Goal: Feedback & Contribution: Leave review/rating

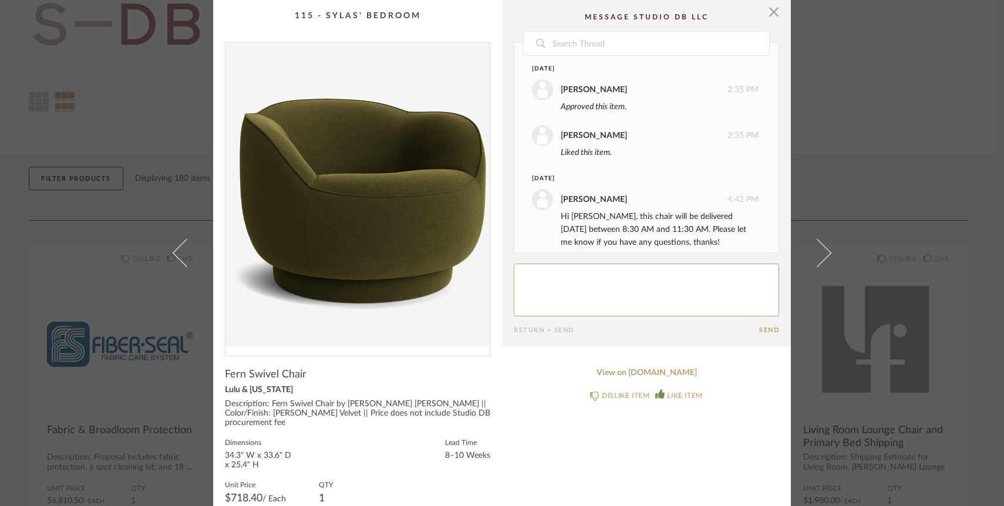
scroll to position [12, 0]
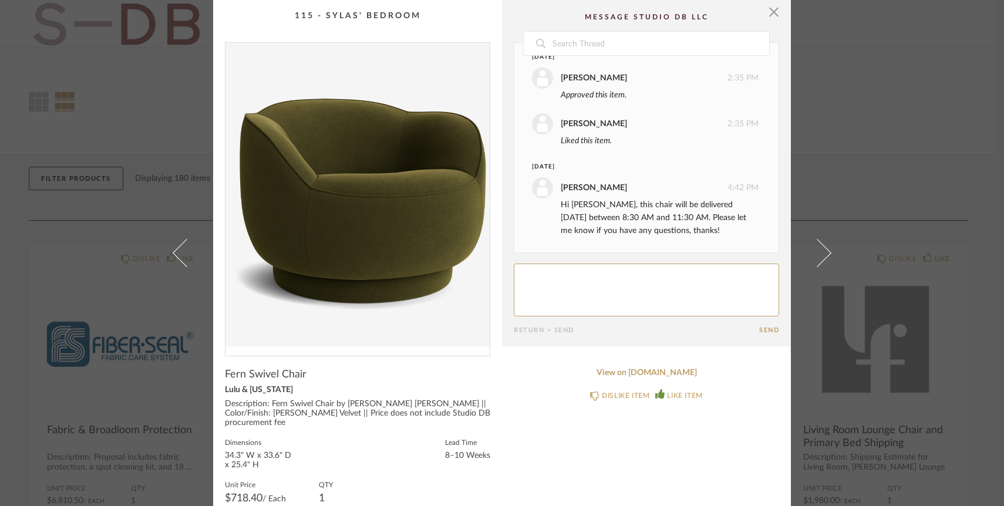
click at [597, 285] on textarea at bounding box center [646, 290] width 265 height 53
type textarea "Amazing, thanks [PERSON_NAME]!"
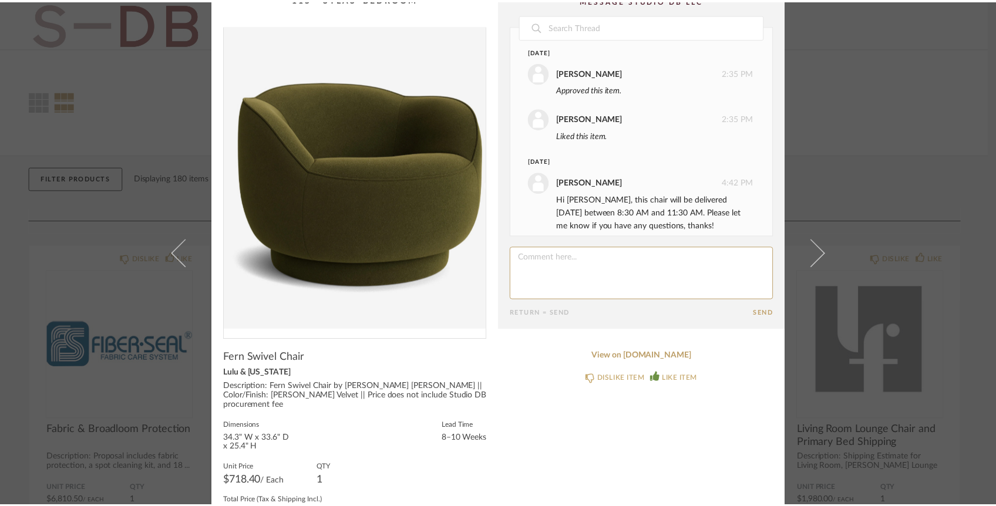
scroll to position [0, 0]
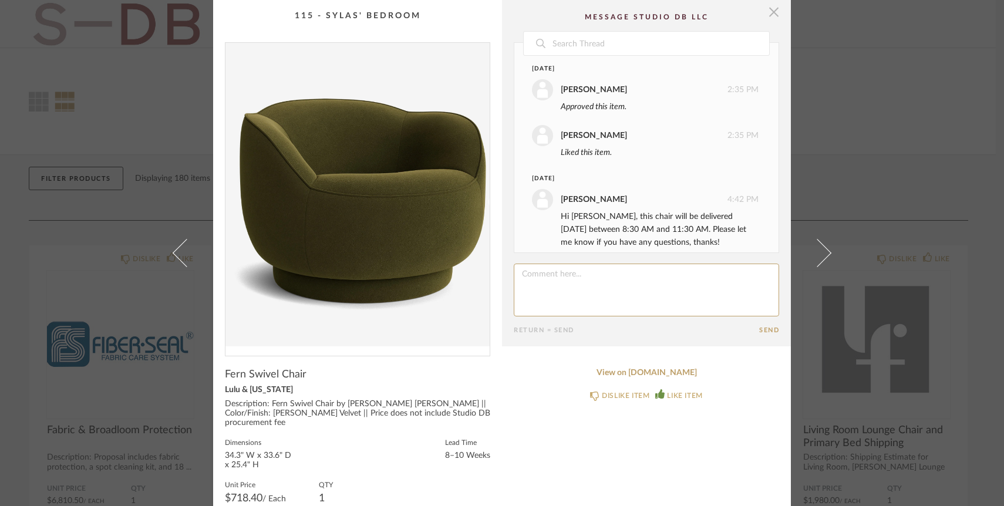
click at [771, 11] on span "button" at bounding box center [773, 11] width 23 height 23
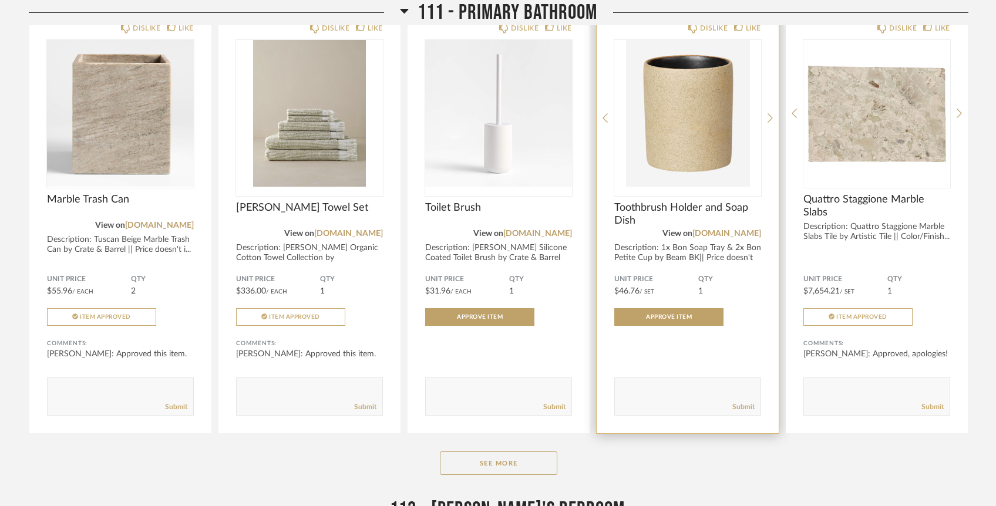
scroll to position [3795, 0]
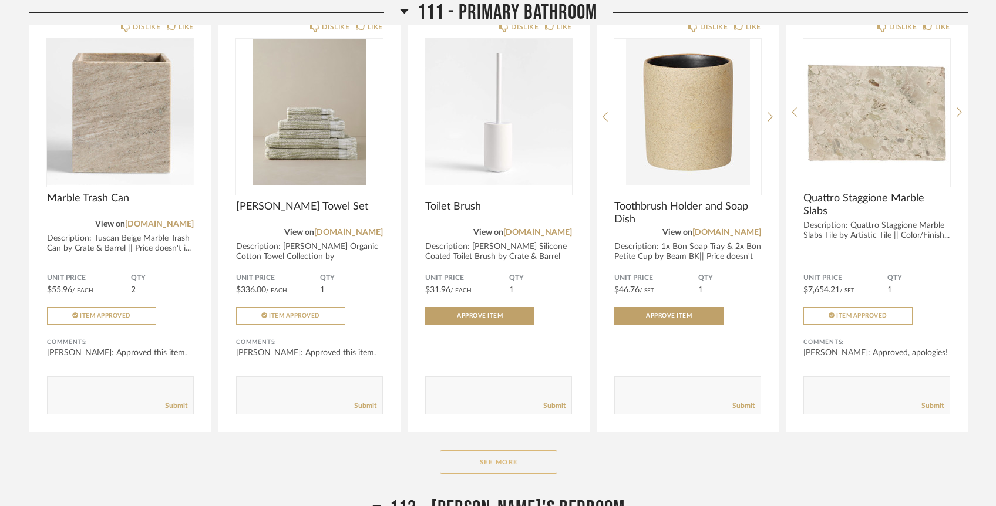
click at [502, 450] on button "See More" at bounding box center [498, 461] width 117 height 23
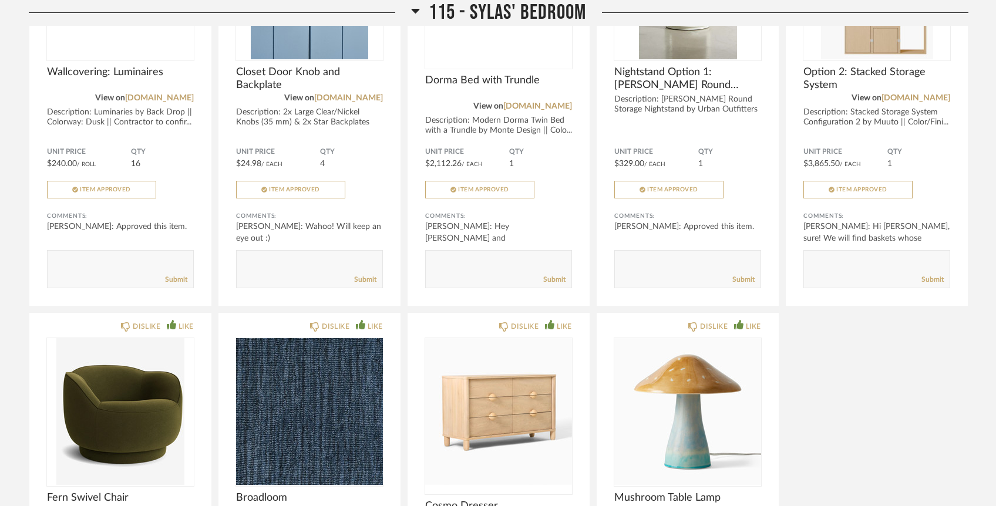
scroll to position [6597, 0]
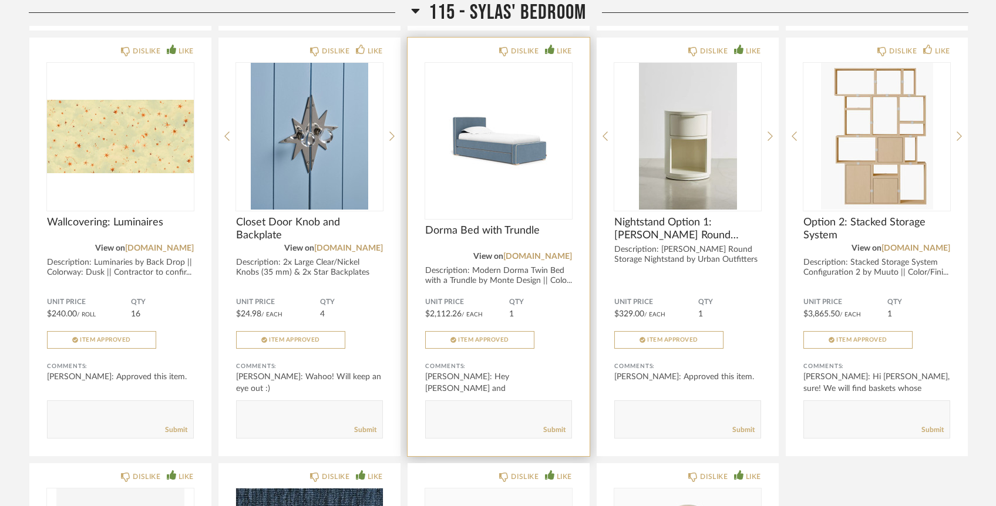
click at [474, 406] on textarea at bounding box center [499, 414] width 146 height 16
click at [472, 422] on div "Submit" at bounding box center [499, 430] width 146 height 16
click at [481, 406] on textarea at bounding box center [499, 414] width 146 height 16
